Goal: Task Accomplishment & Management: Manage account settings

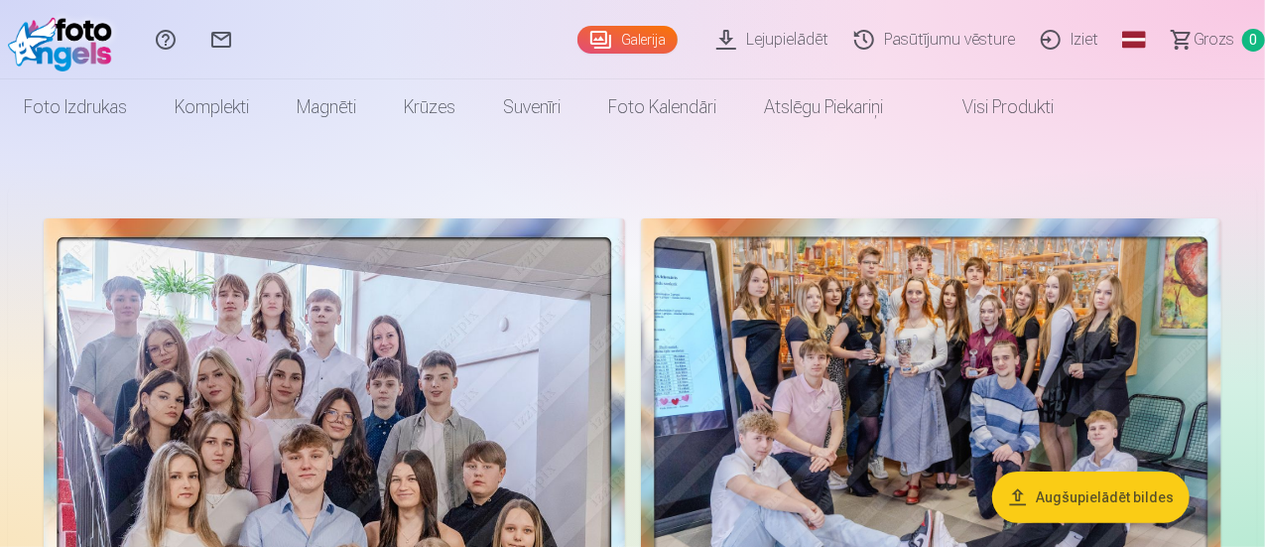
click at [875, 44] on link "Pasūtījumu vēsture" at bounding box center [938, 39] width 187 height 79
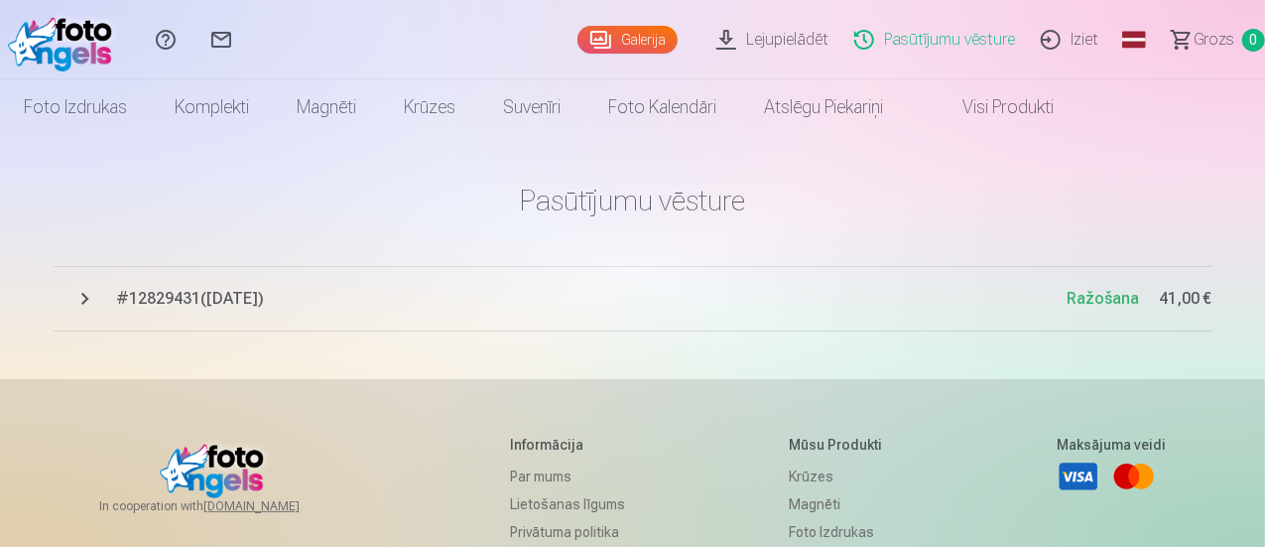
click at [233, 299] on span "# 12829431 ( 18.08.2025 )" at bounding box center [592, 299] width 951 height 24
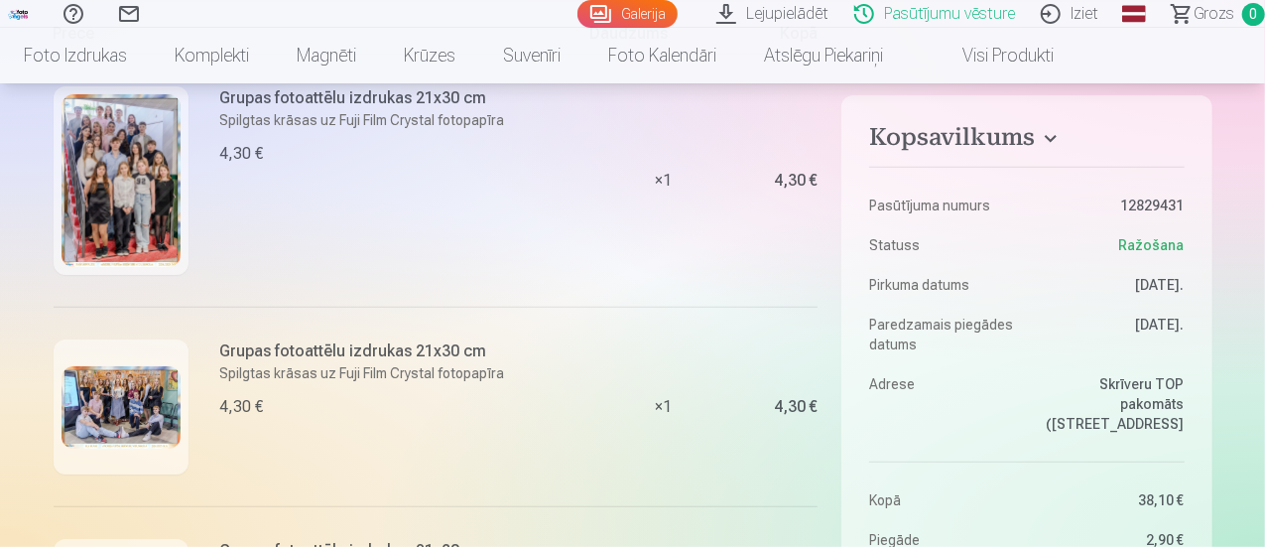
scroll to position [198, 0]
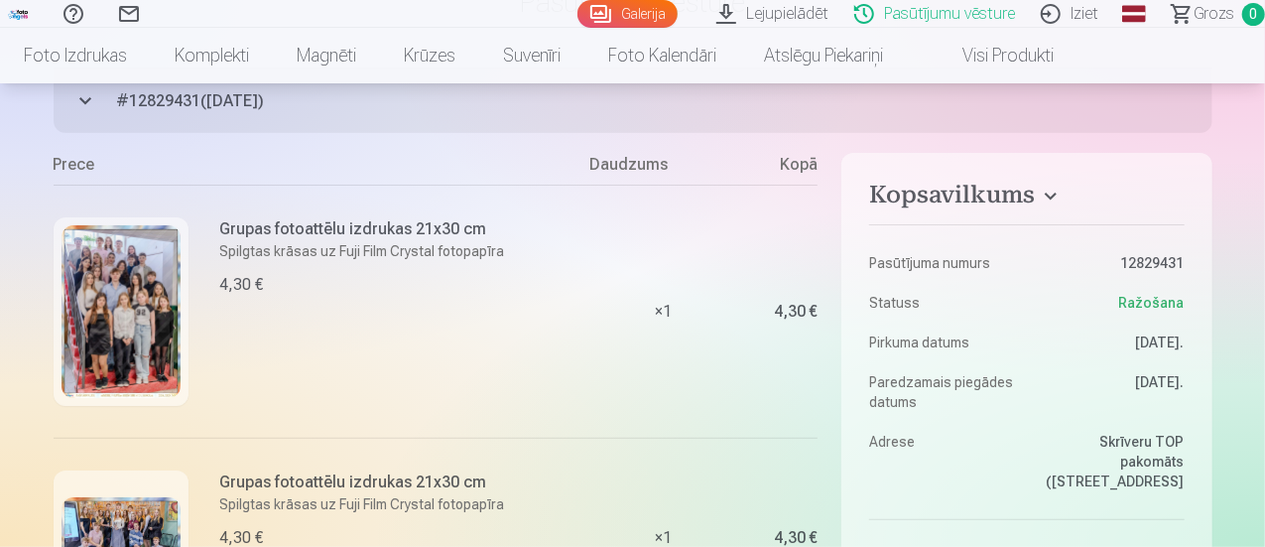
click at [1044, 8] on link "Iziet" at bounding box center [1072, 14] width 83 height 28
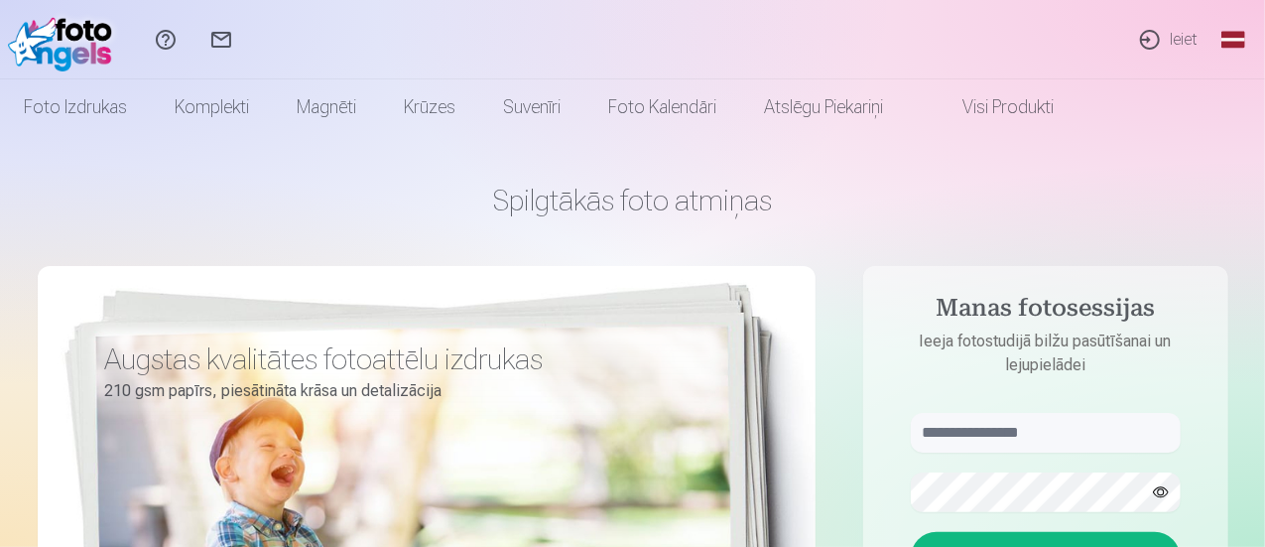
click at [1169, 36] on link "Ieiet" at bounding box center [1167, 39] width 91 height 79
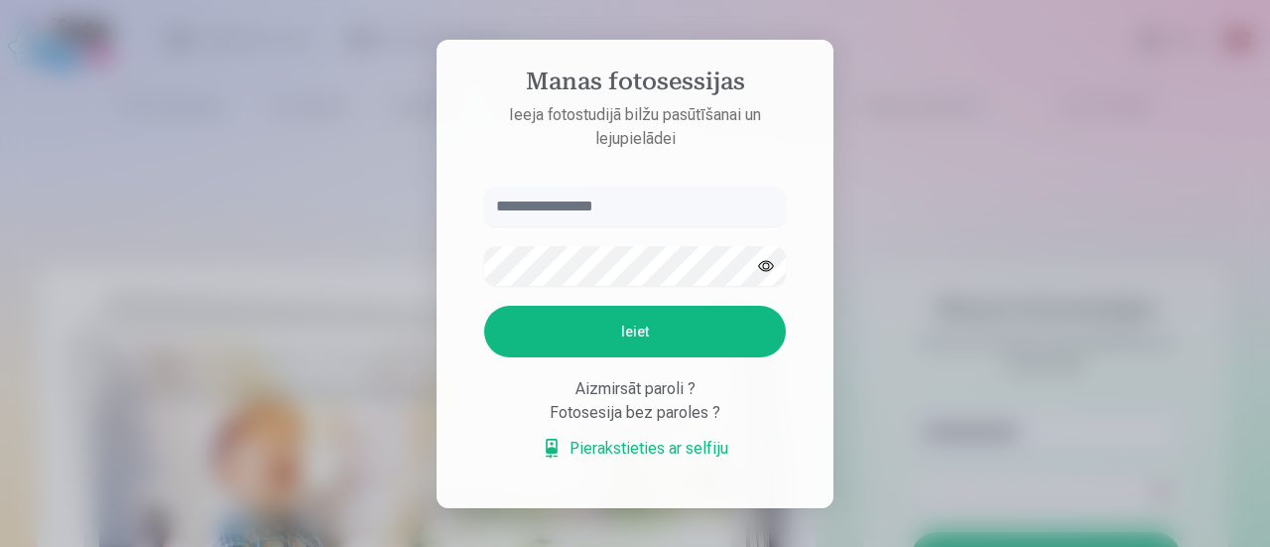
click at [585, 199] on input "text" at bounding box center [635, 207] width 302 height 40
type input "*"
type input "**********"
click at [598, 350] on button "Ieiet" at bounding box center [635, 332] width 302 height 52
